Goal: Find specific fact

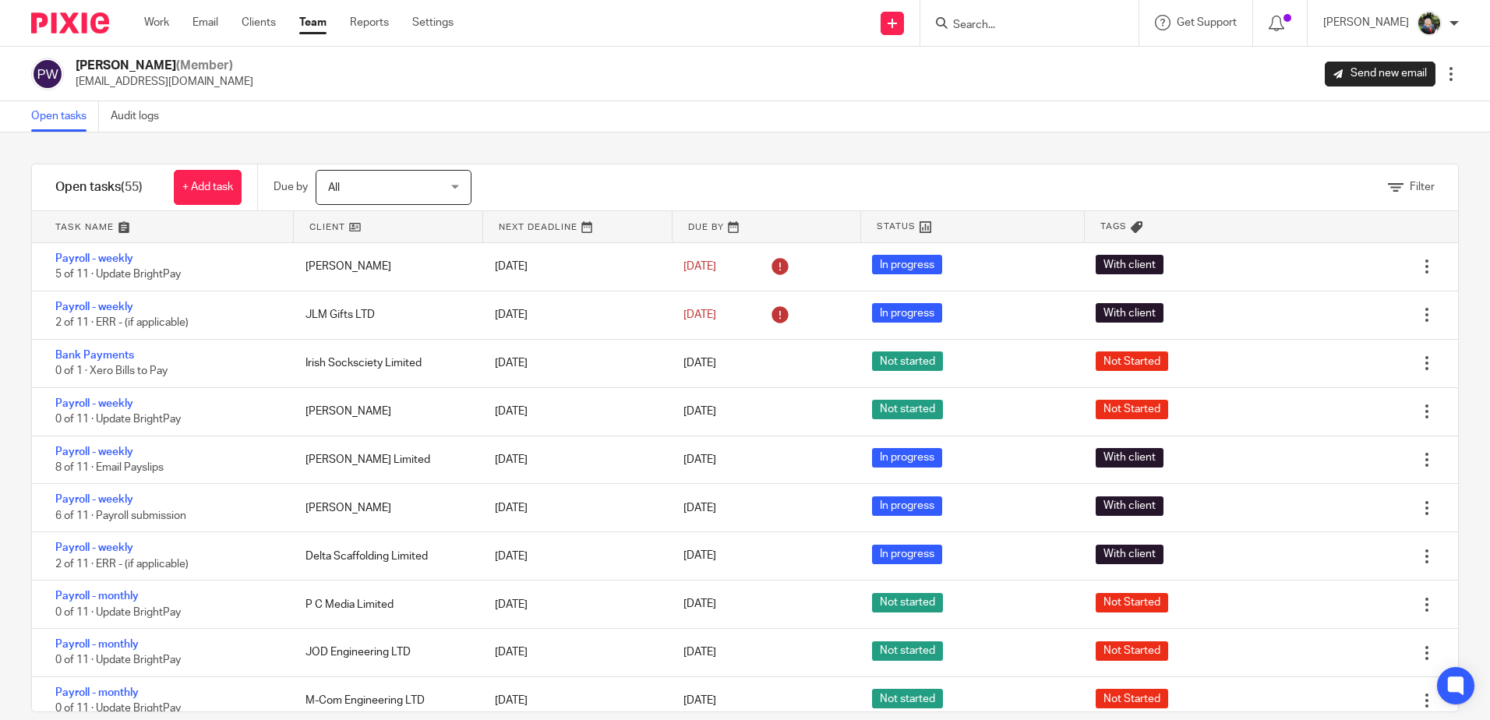
click at [1046, 9] on div at bounding box center [1029, 23] width 218 height 46
click at [1028, 20] on input "Search" at bounding box center [1021, 26] width 140 height 14
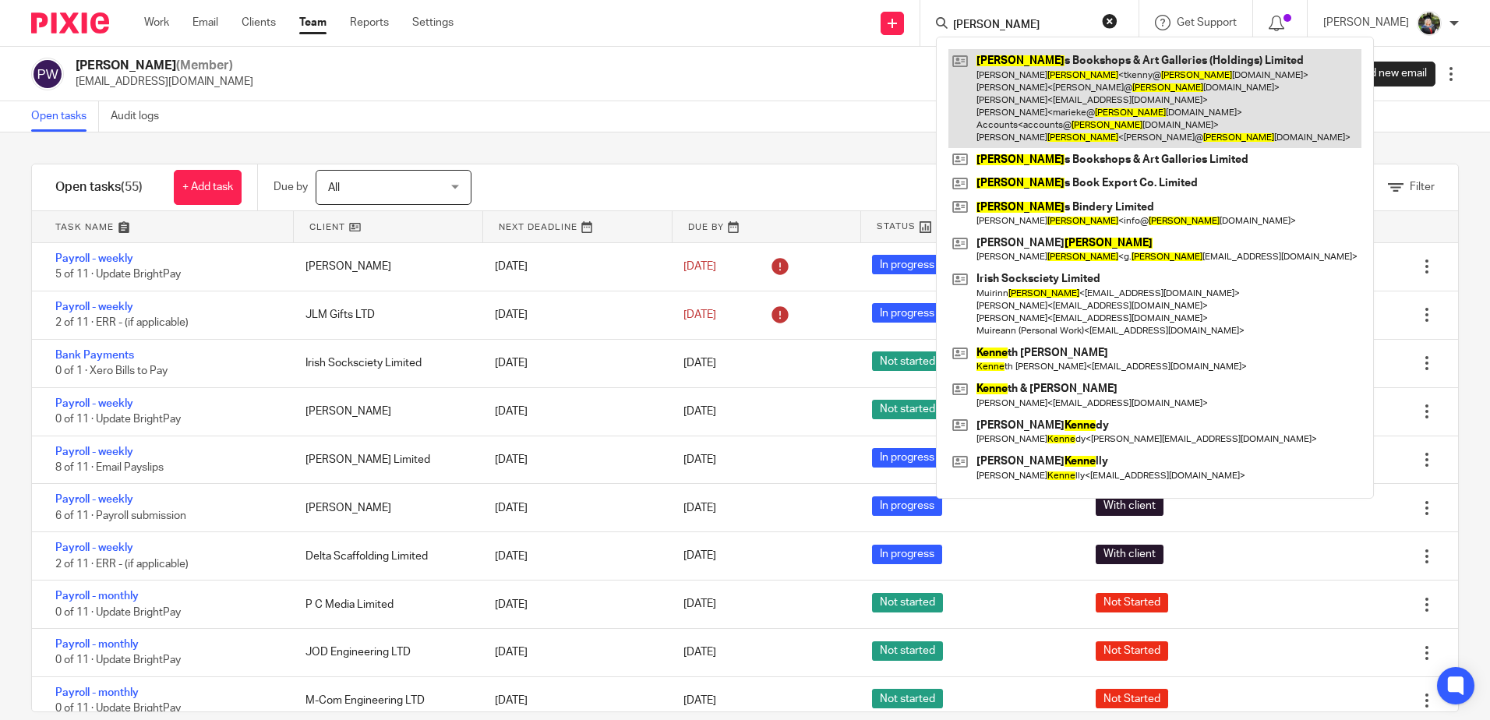
type input "kenny"
click at [1109, 94] on link at bounding box center [1154, 98] width 413 height 99
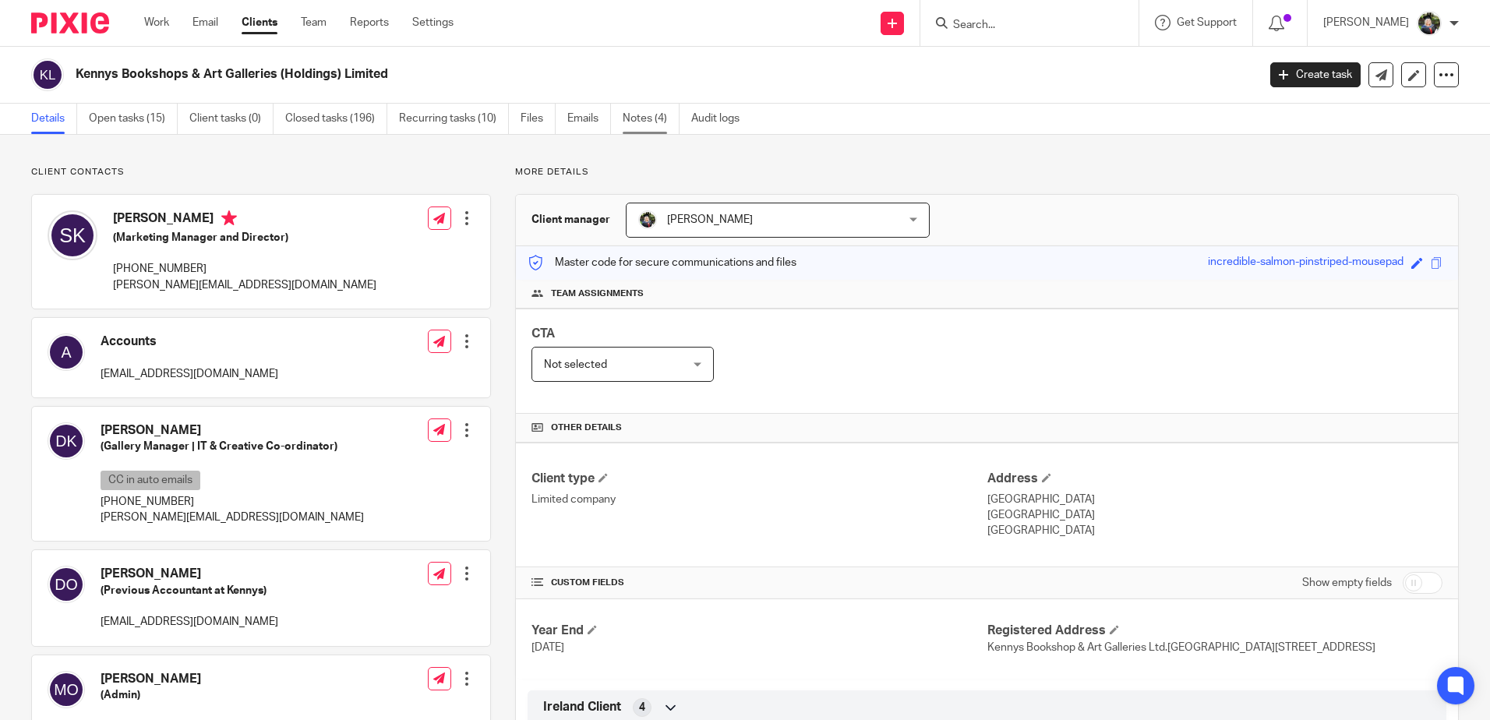
click at [643, 112] on link "Notes (4)" at bounding box center [650, 119] width 57 height 30
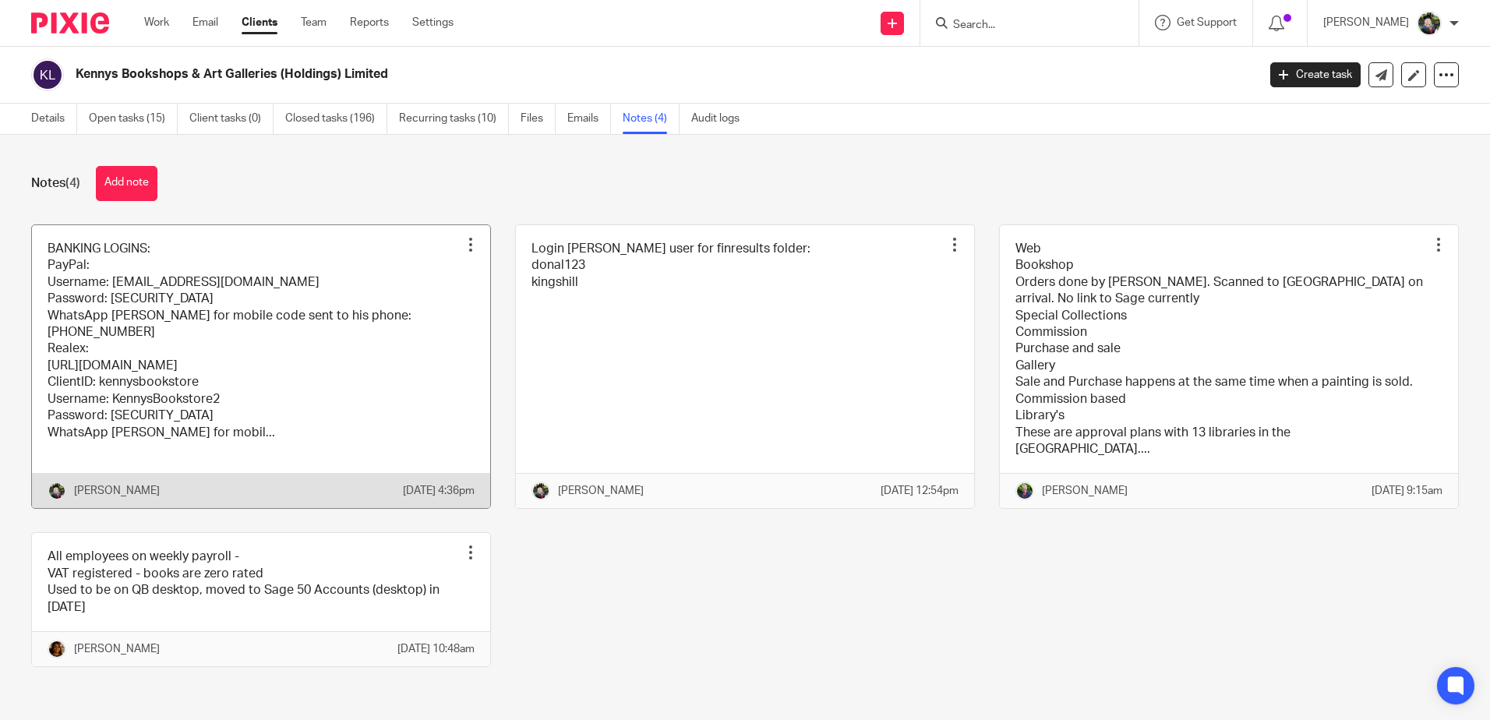
click at [249, 314] on link at bounding box center [261, 367] width 458 height 284
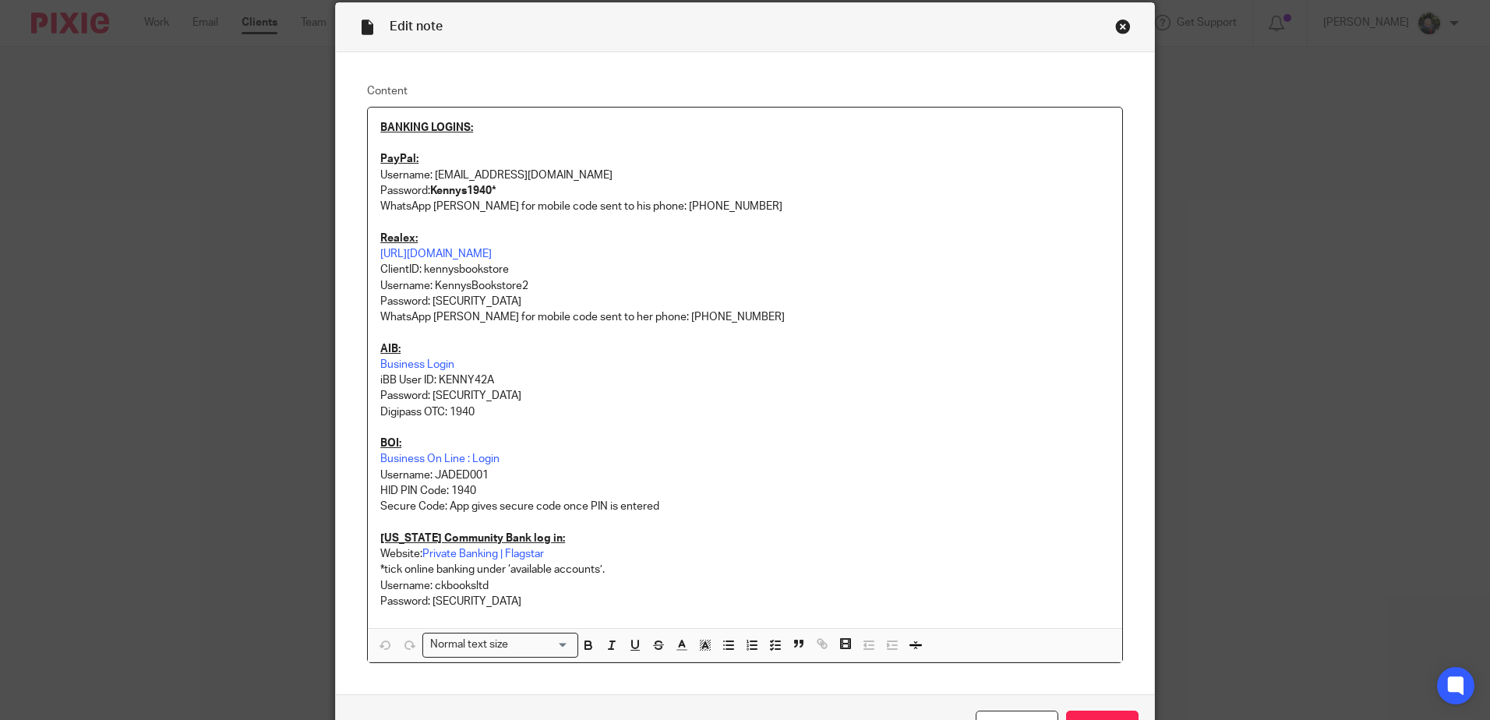
scroll to position [162, 0]
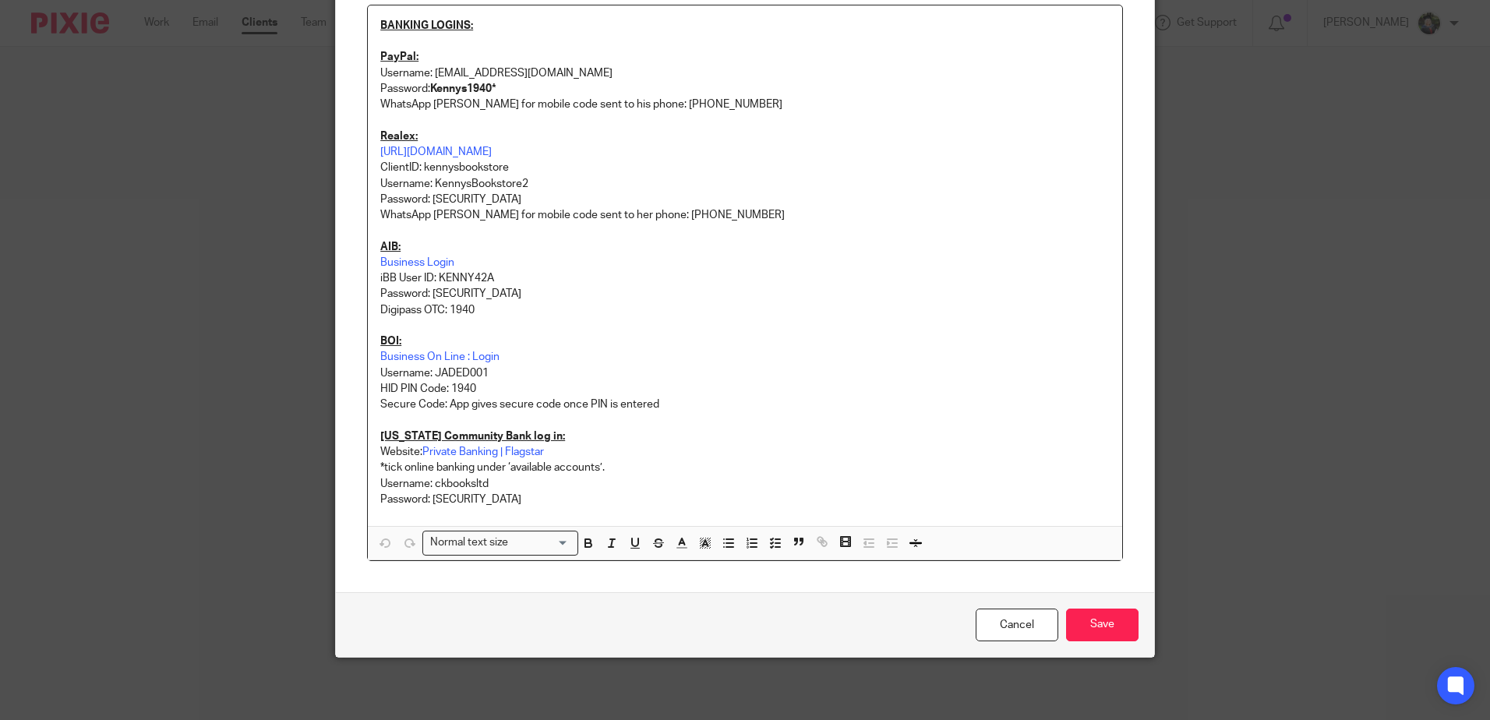
click at [457, 375] on p "Username: JADED001" at bounding box center [744, 373] width 729 height 16
copy p "JADED001"
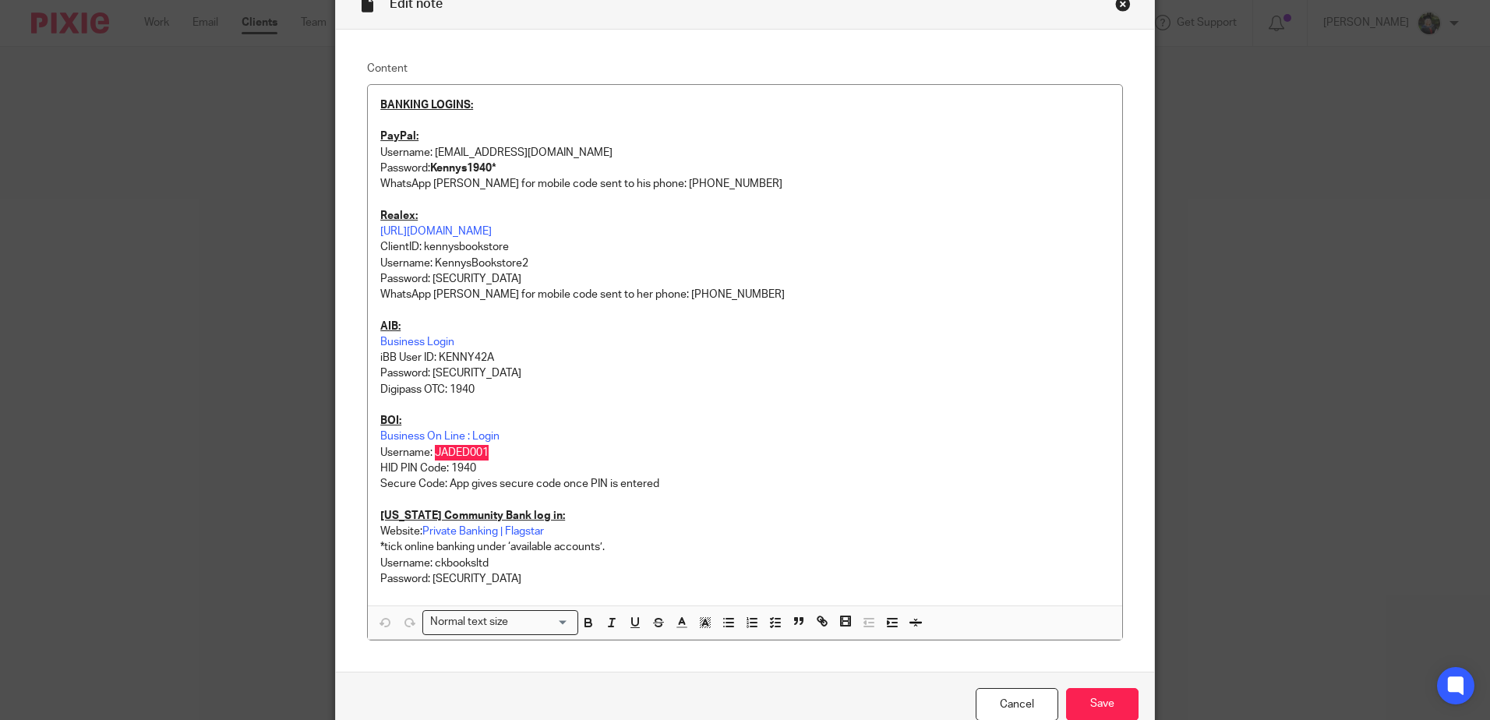
scroll to position [156, 0]
